Goal: Task Accomplishment & Management: Use online tool/utility

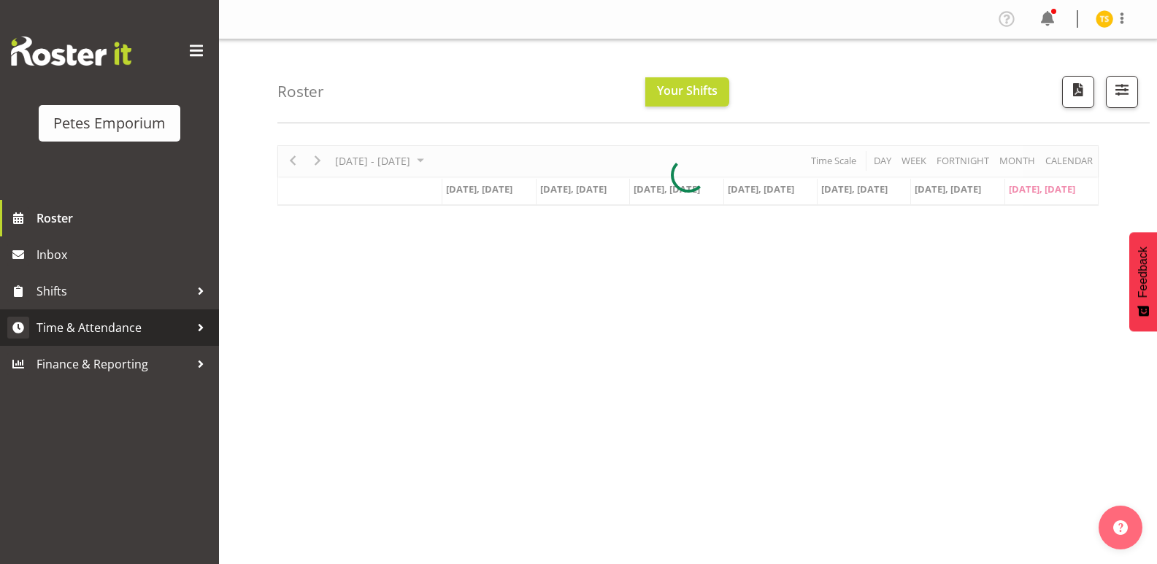
click at [112, 322] on span "Time & Attendance" at bounding box center [113, 328] width 153 height 22
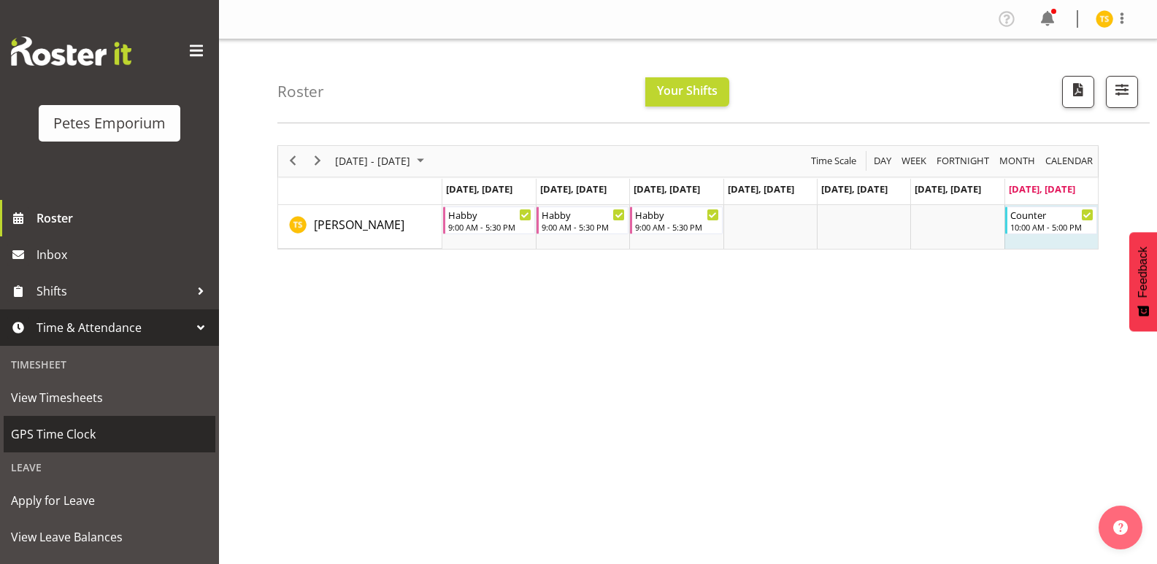
click at [23, 432] on span "GPS Time Clock" at bounding box center [109, 435] width 197 height 22
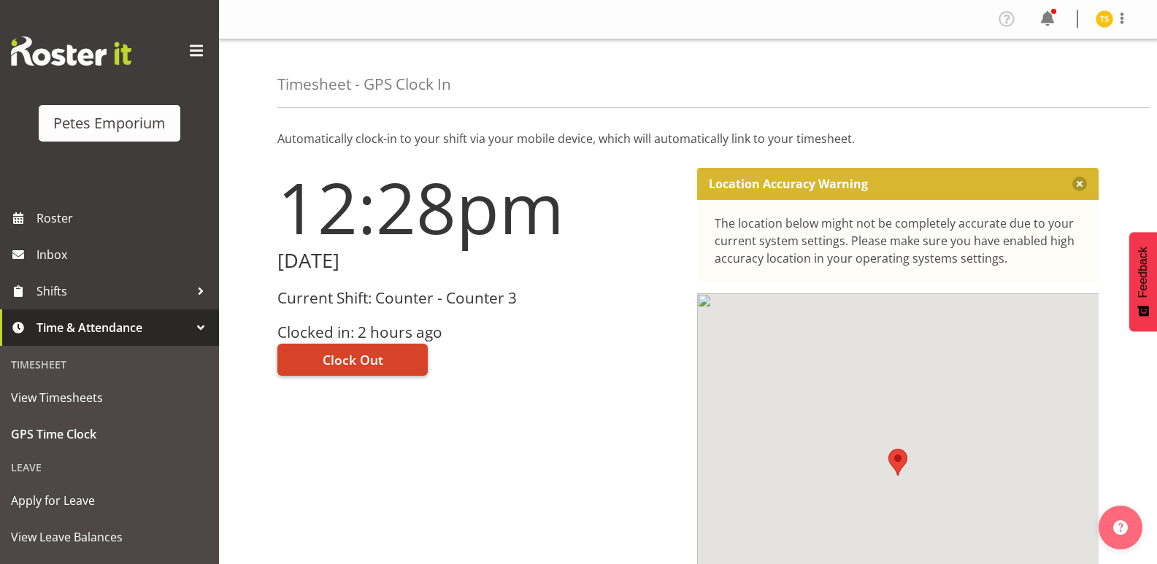
click at [340, 365] on span "Clock Out" at bounding box center [353, 359] width 61 height 19
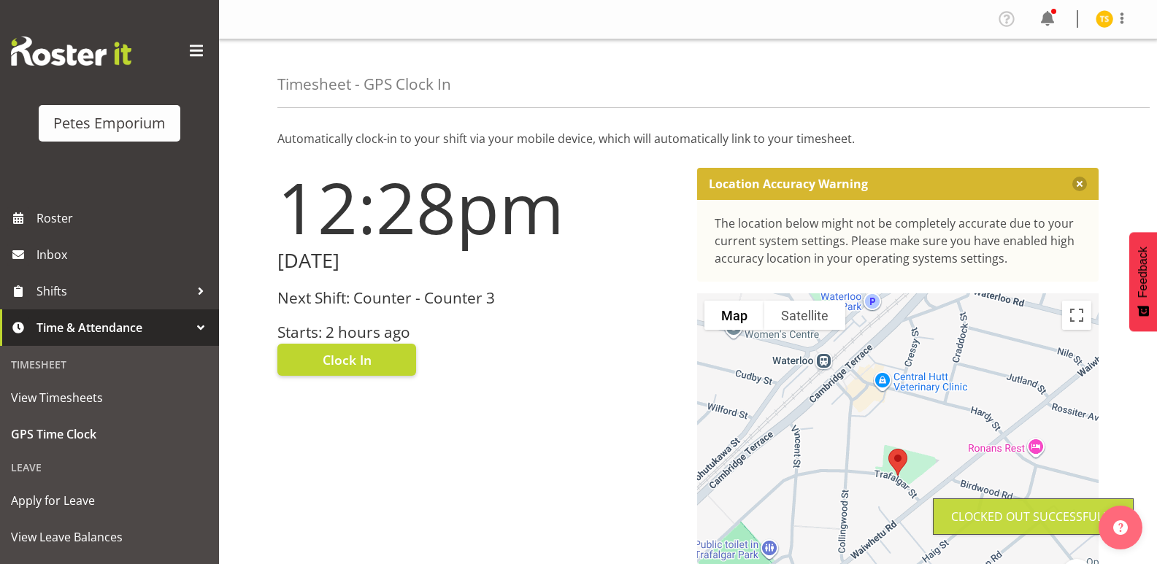
click at [1096, 18] on img at bounding box center [1105, 19] width 18 height 18
click at [1047, 75] on link "Log Out" at bounding box center [1061, 77] width 140 height 26
